Goal: Navigation & Orientation: Find specific page/section

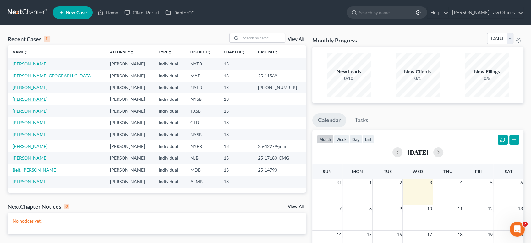
click at [30, 99] on link "[PERSON_NAME]" at bounding box center [30, 98] width 35 height 5
select select "10"
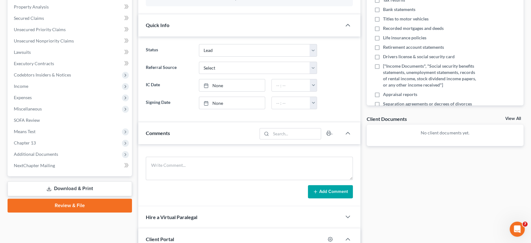
scroll to position [174, 0]
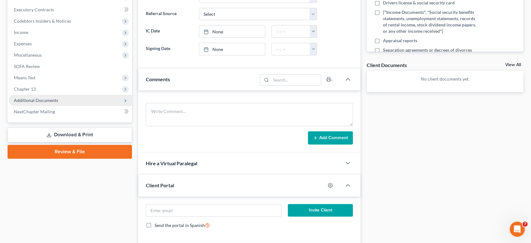
click at [55, 100] on span "Additional Documents" at bounding box center [36, 99] width 44 height 5
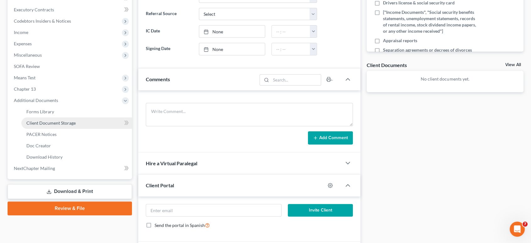
click at [58, 122] on span "Client Document Storage" at bounding box center [50, 122] width 49 height 5
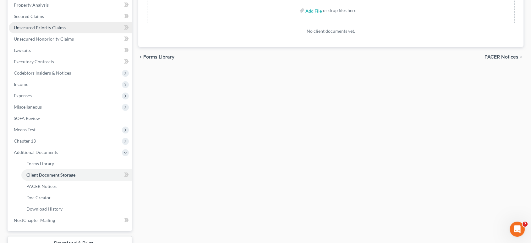
scroll to position [170, 0]
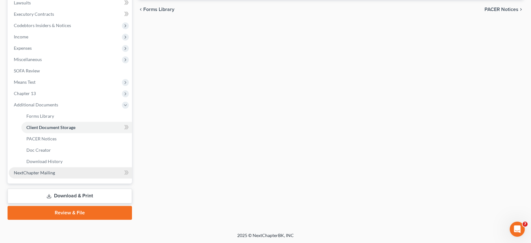
click at [56, 171] on link "NextChapter Mailing" at bounding box center [70, 172] width 123 height 11
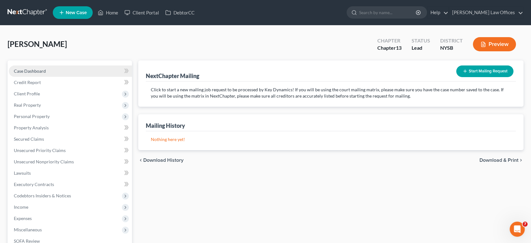
click at [36, 71] on span "Case Dashboard" at bounding box center [30, 70] width 32 height 5
select select "10"
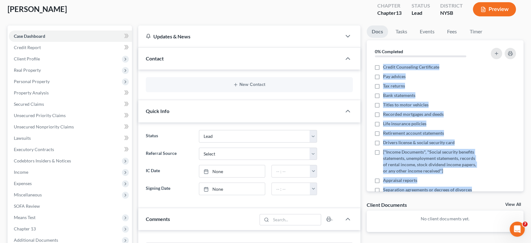
drag, startPoint x: 424, startPoint y: 182, endPoint x: 380, endPoint y: 61, distance: 128.8
click at [380, 61] on div "0% Completed Nothing here yet! Credit Counseling Certificate Pay advices Tax re…" at bounding box center [445, 115] width 157 height 151
copy div "Nothing here yet! Credit Counseling Certificate Pay advices Tax returns Bank st…"
